Goal: Task Accomplishment & Management: Manage account settings

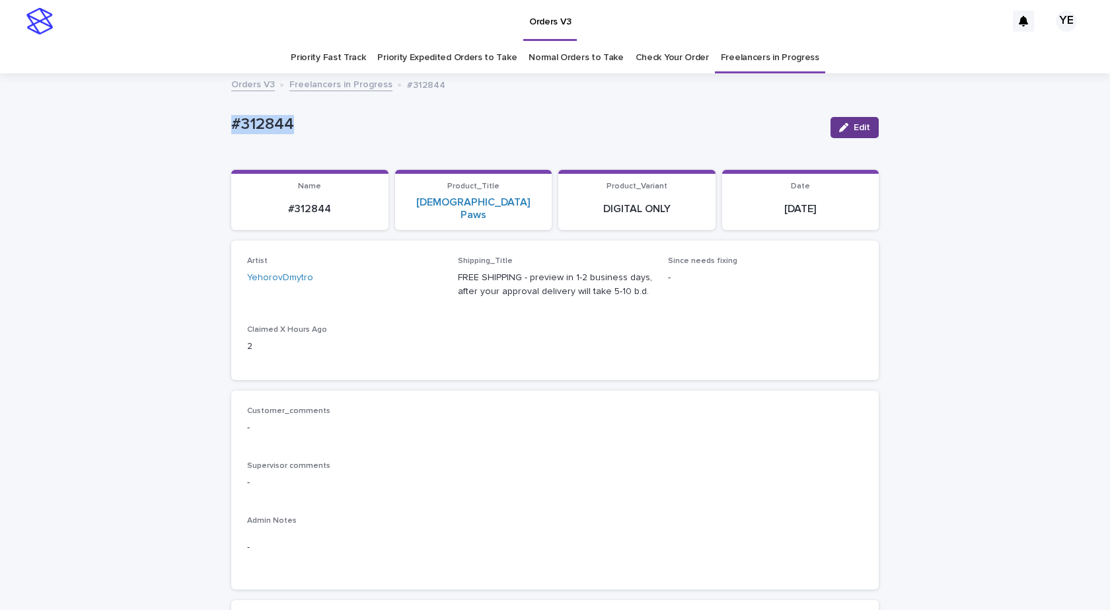
drag, startPoint x: 0, startPoint y: 0, endPoint x: 853, endPoint y: 125, distance: 862.4
click at [854, 125] on span "Edit" at bounding box center [862, 127] width 17 height 9
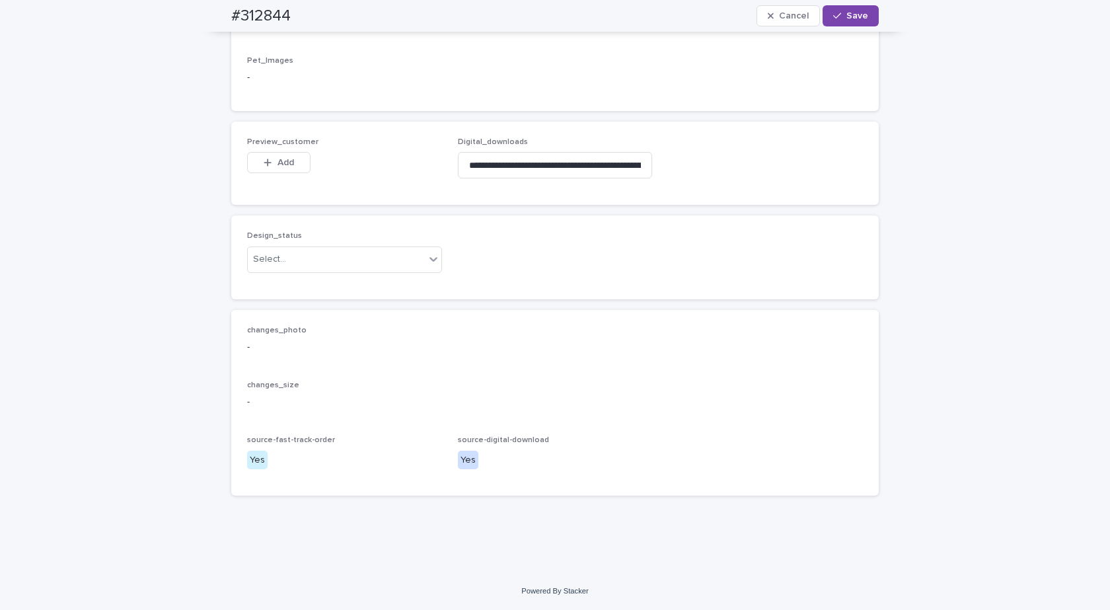
scroll to position [813, 0]
click at [296, 261] on div "Select..." at bounding box center [336, 260] width 177 height 22
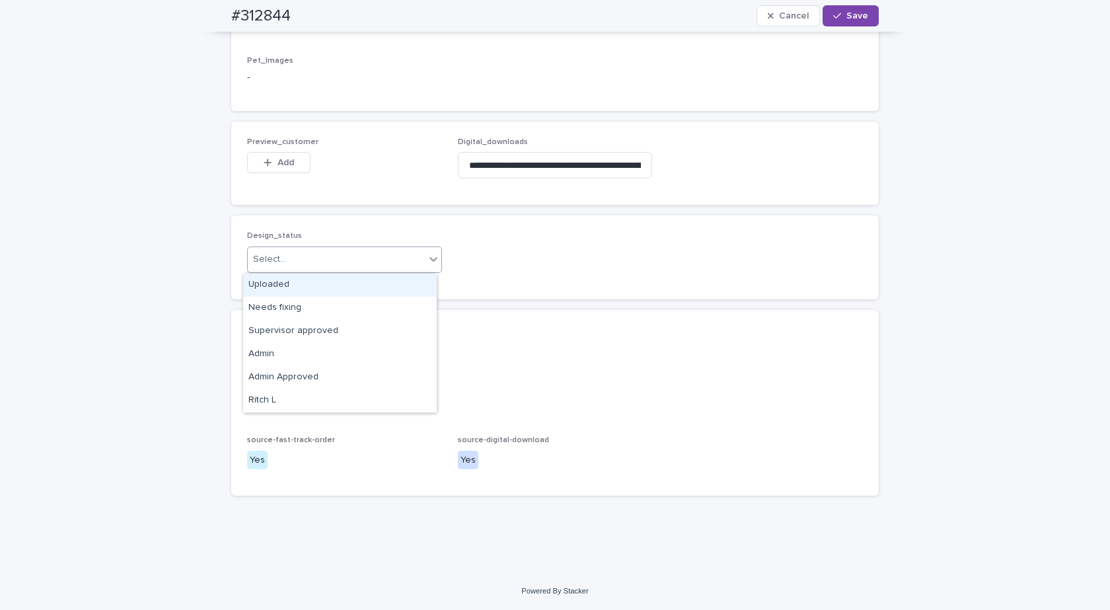
click at [267, 282] on div "Uploaded" at bounding box center [340, 285] width 194 height 23
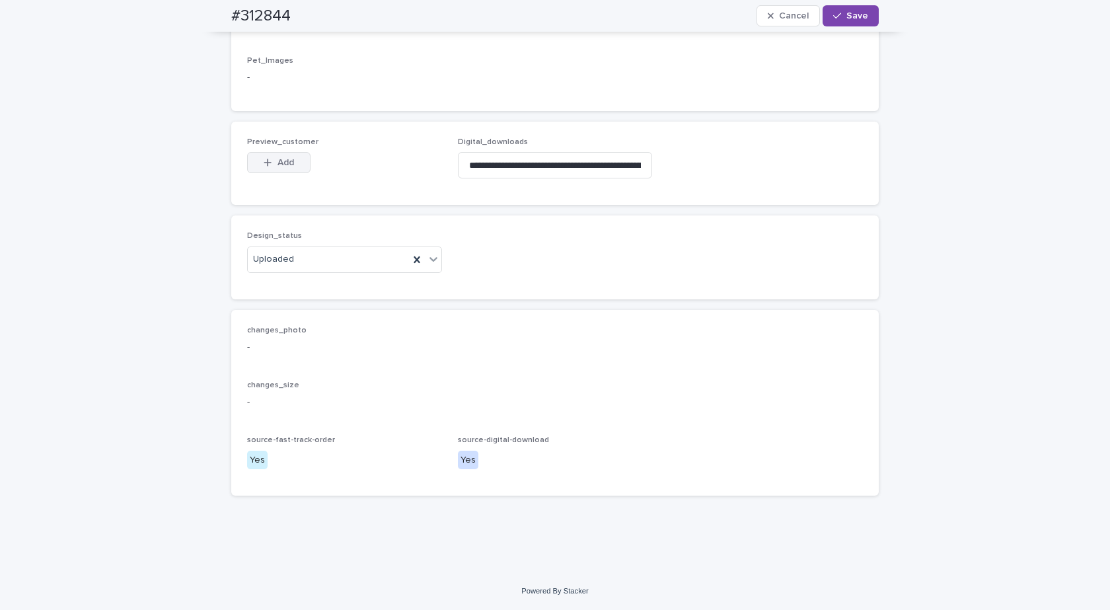
click at [283, 158] on span "Add" at bounding box center [286, 162] width 17 height 9
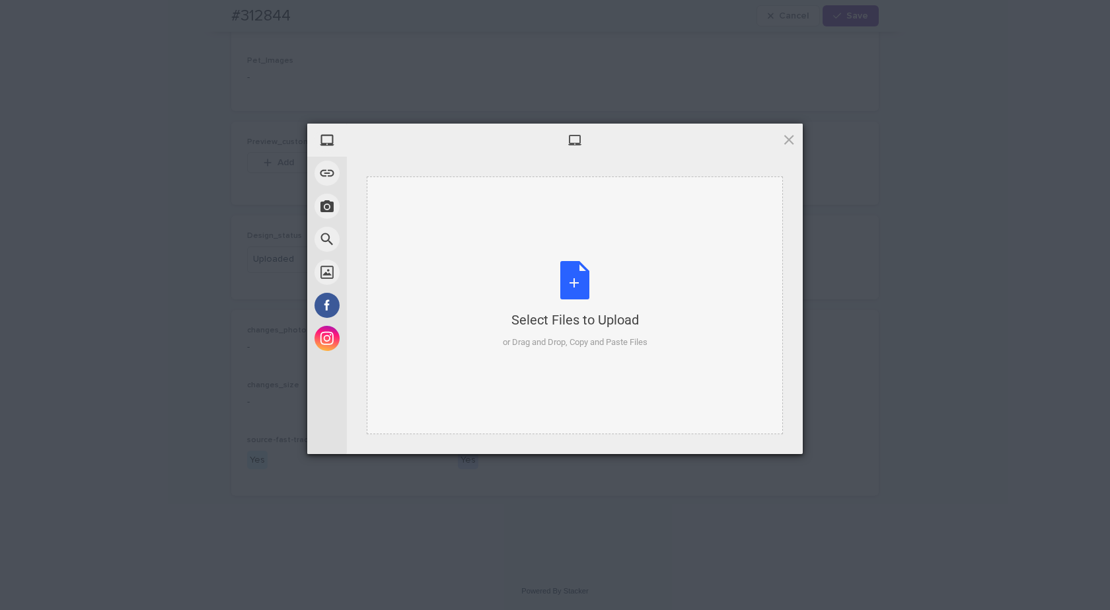
click at [610, 256] on div "Select Files to Upload or Drag and Drop, Copy and Paste Files" at bounding box center [575, 305] width 416 height 258
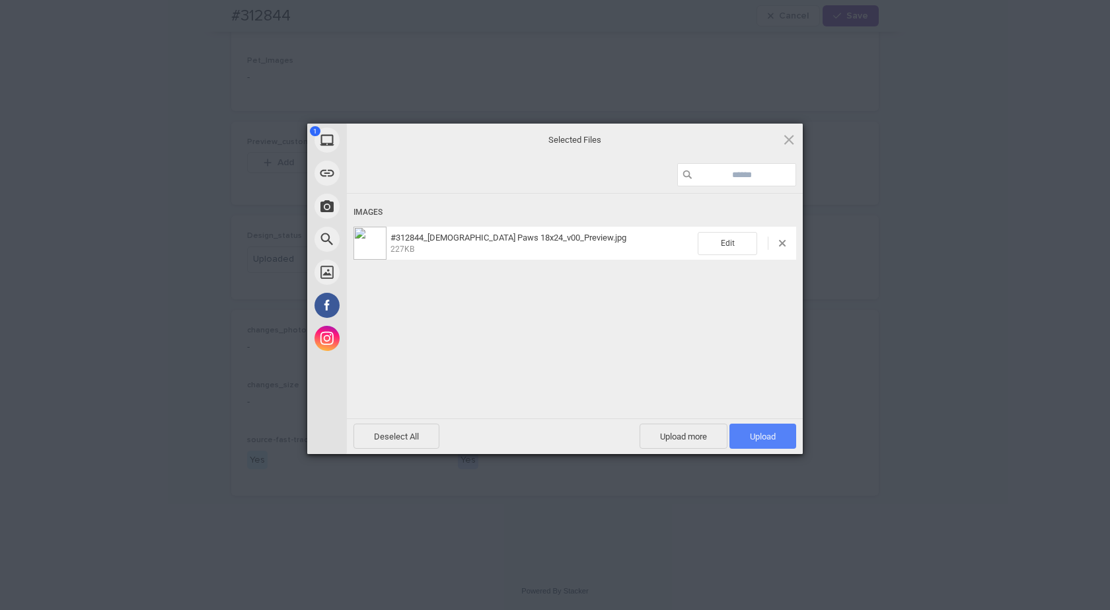
click at [759, 434] on span "Upload 1" at bounding box center [763, 437] width 26 height 10
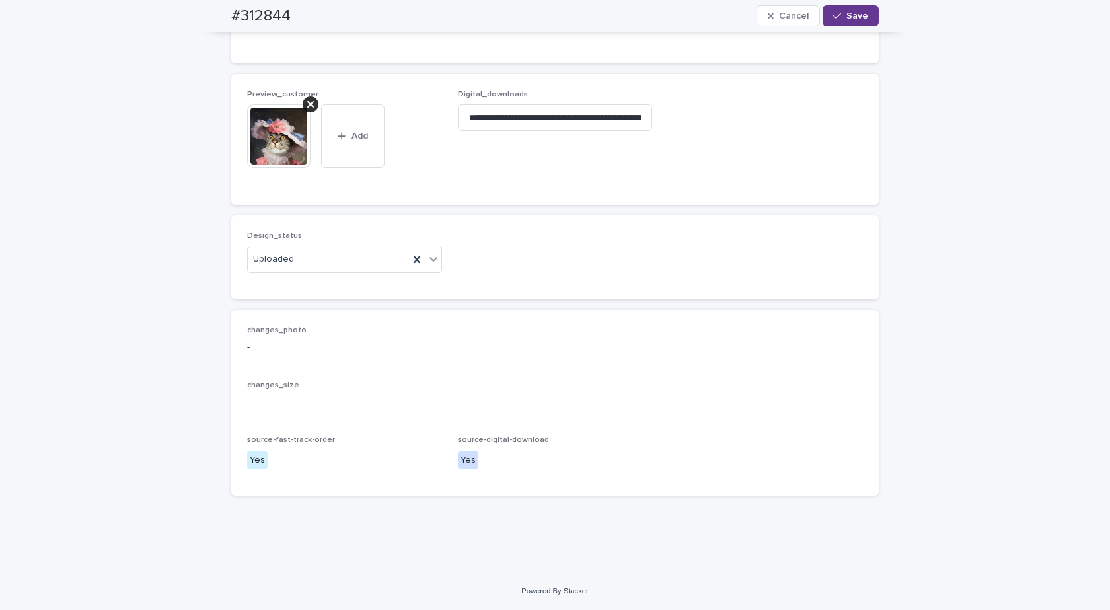
click at [841, 13] on div "button" at bounding box center [839, 15] width 13 height 9
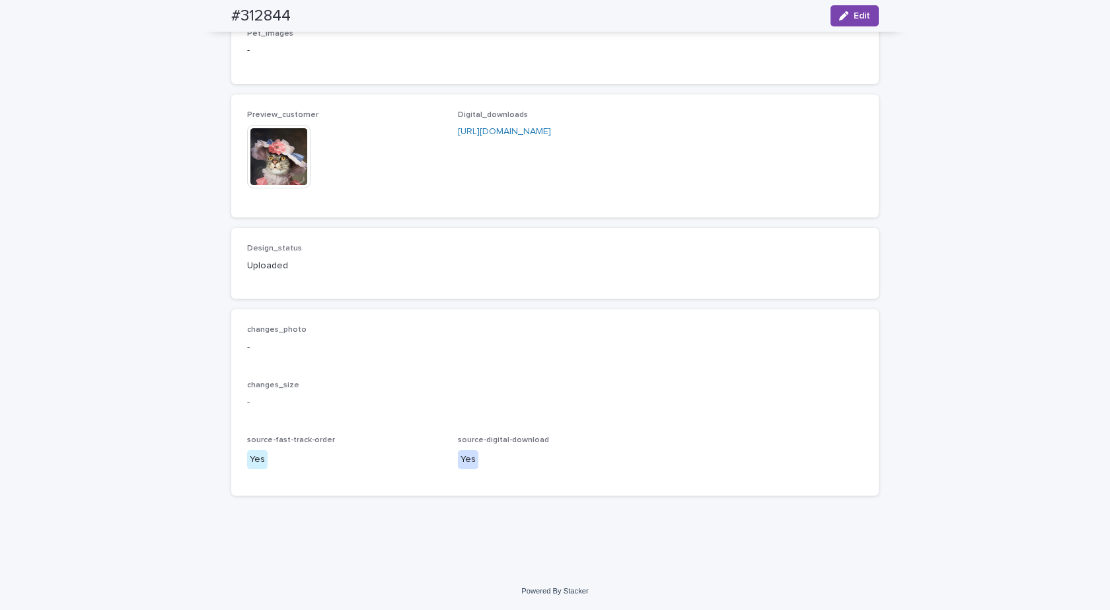
click at [256, 165] on img at bounding box center [278, 156] width 63 height 63
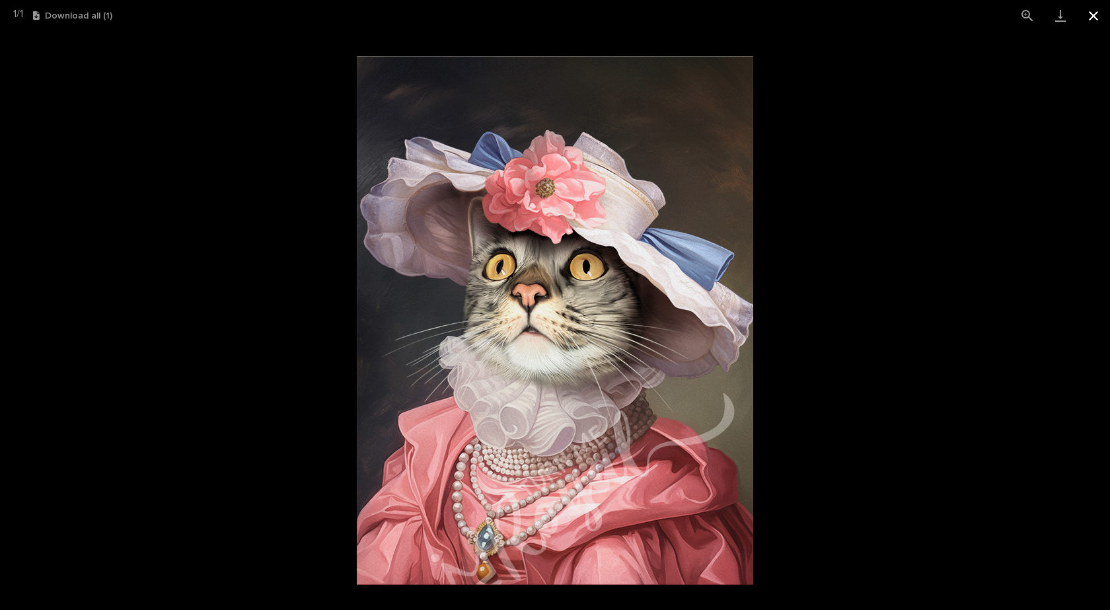
click at [1101, 22] on button "Close gallery" at bounding box center [1093, 15] width 33 height 31
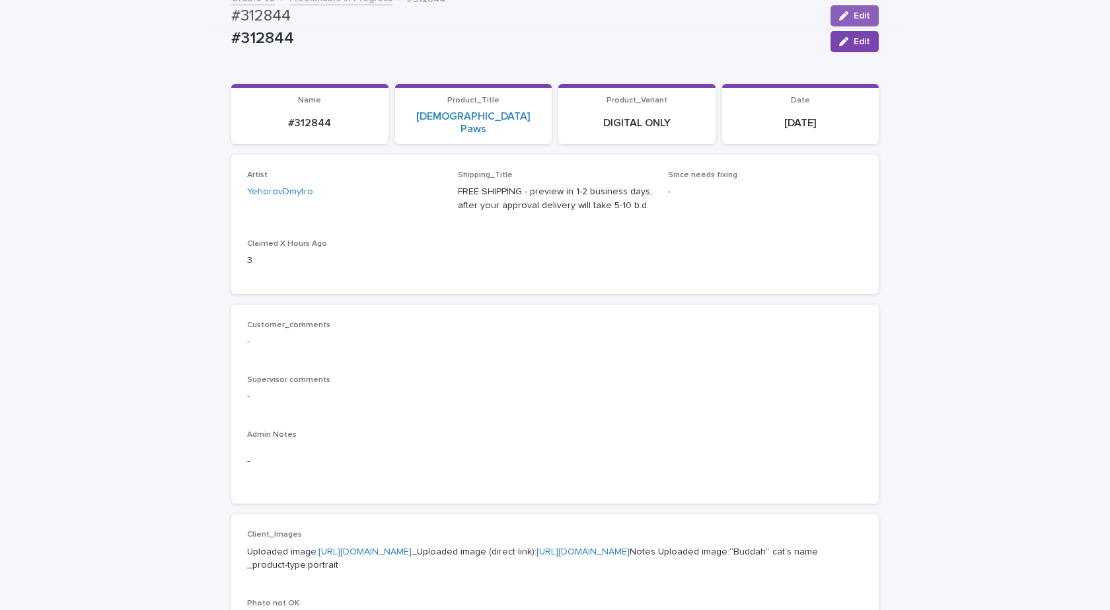
scroll to position [0, 0]
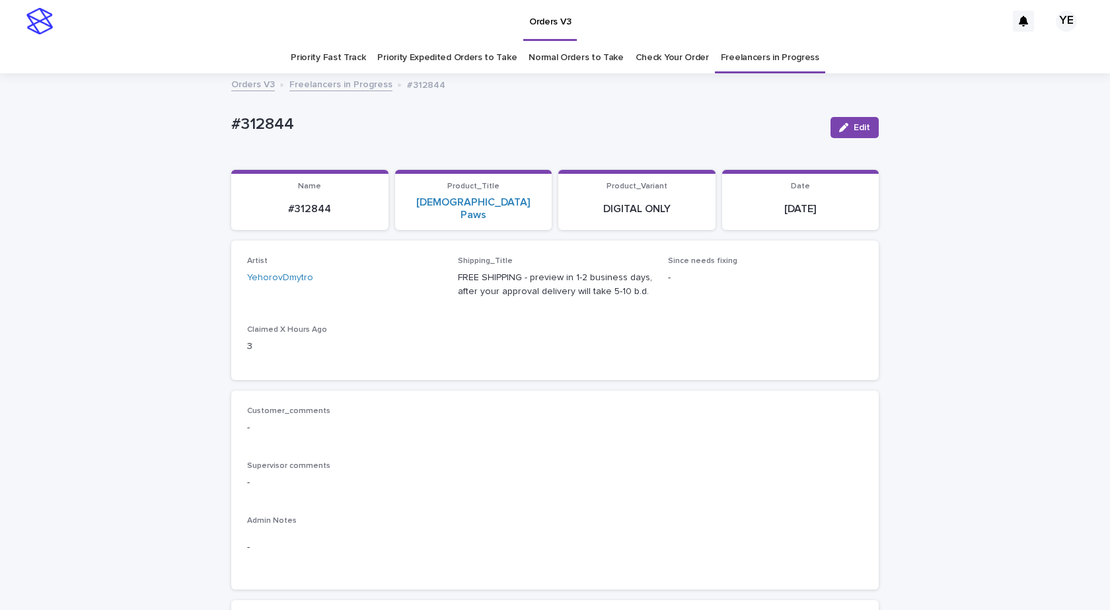
click at [355, 79] on link "Freelancers in Progress" at bounding box center [341, 83] width 103 height 15
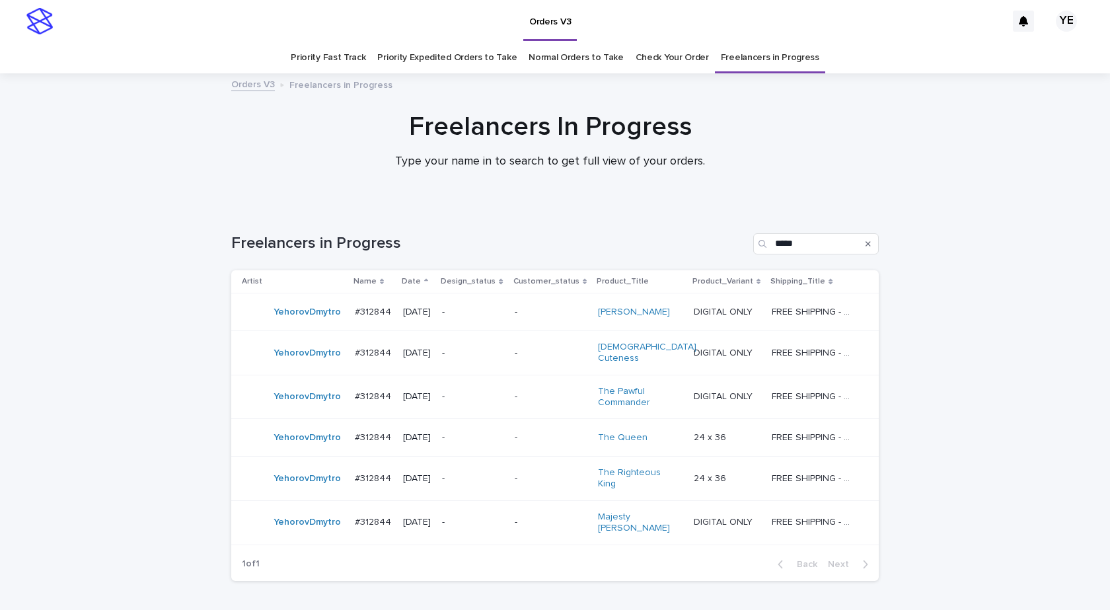
click at [297, 325] on div "YehorovDmytro" at bounding box center [293, 312] width 102 height 26
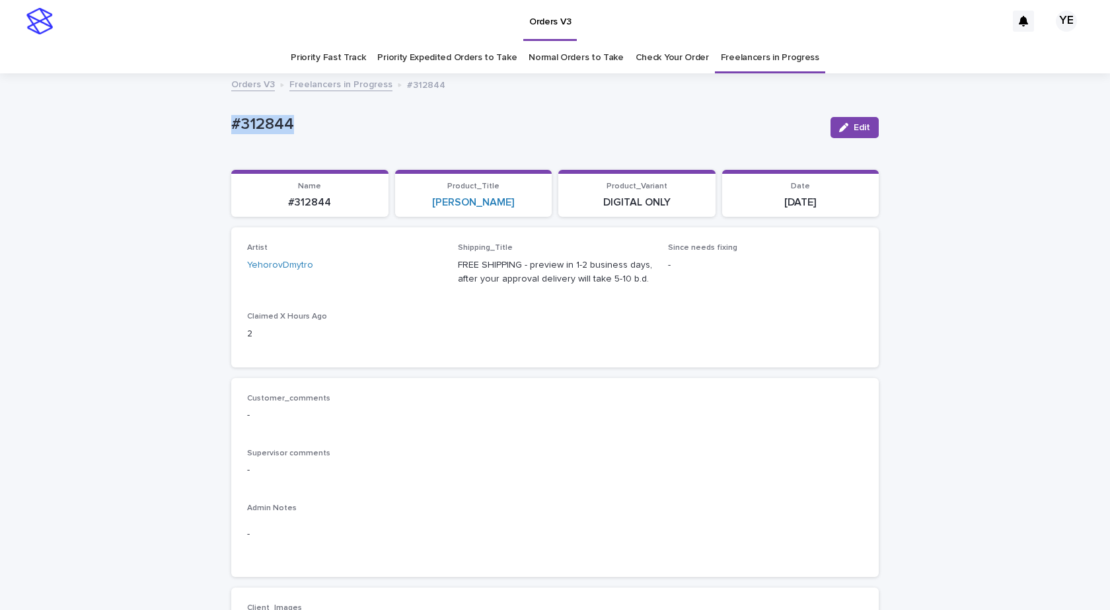
drag, startPoint x: 299, startPoint y: 120, endPoint x: 145, endPoint y: 137, distance: 155.0
copy p "#312844"
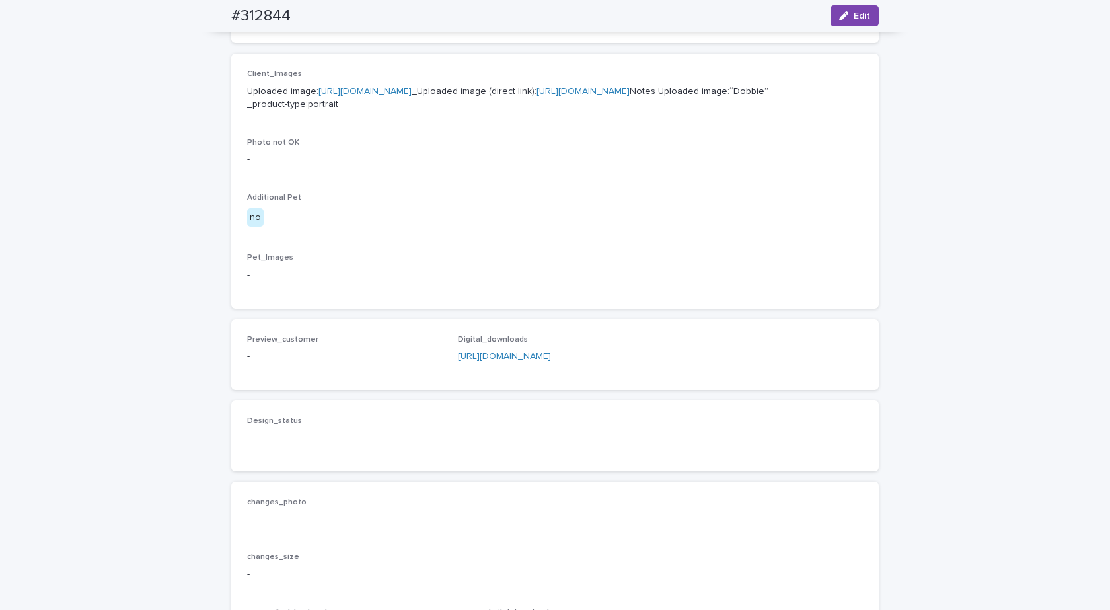
scroll to position [463, 0]
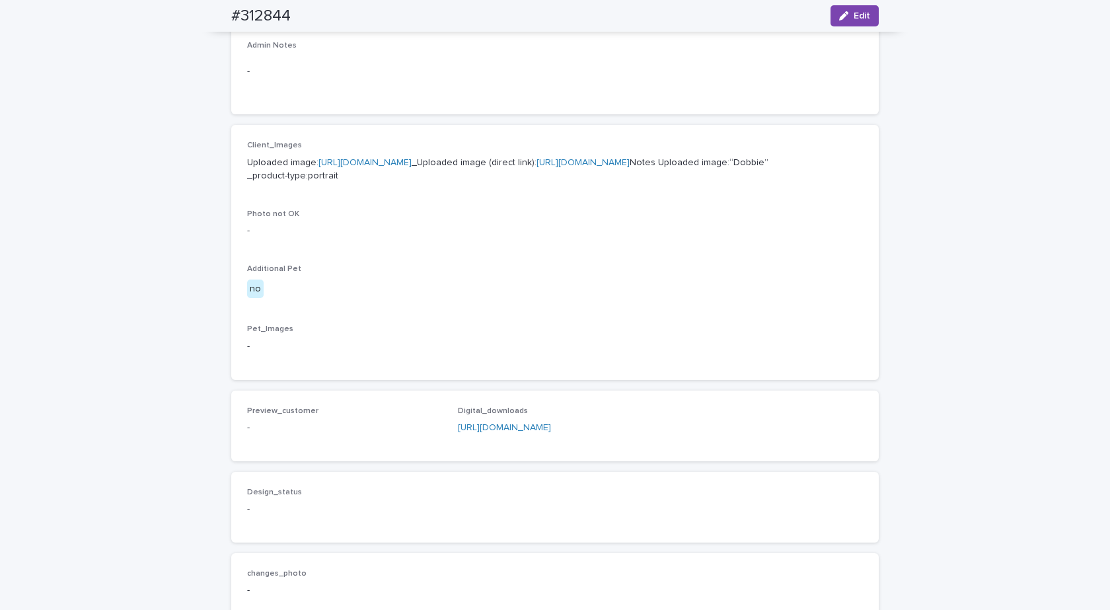
click at [383, 160] on link "[URL][DOMAIN_NAME]" at bounding box center [365, 162] width 93 height 9
